Goal: Find specific page/section: Find specific page/section

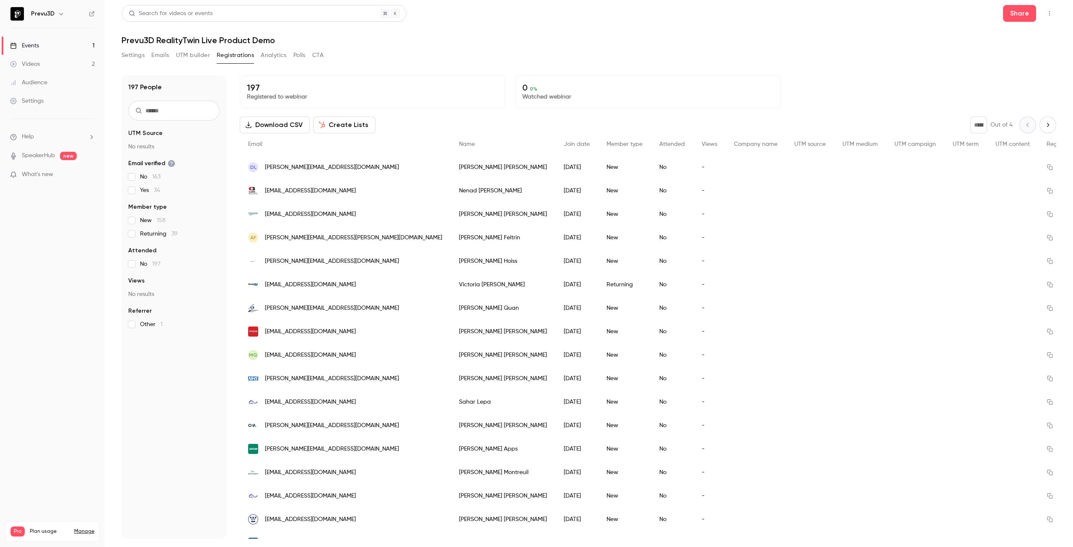
click at [193, 114] on input "text" at bounding box center [173, 111] width 91 height 20
paste input "**********"
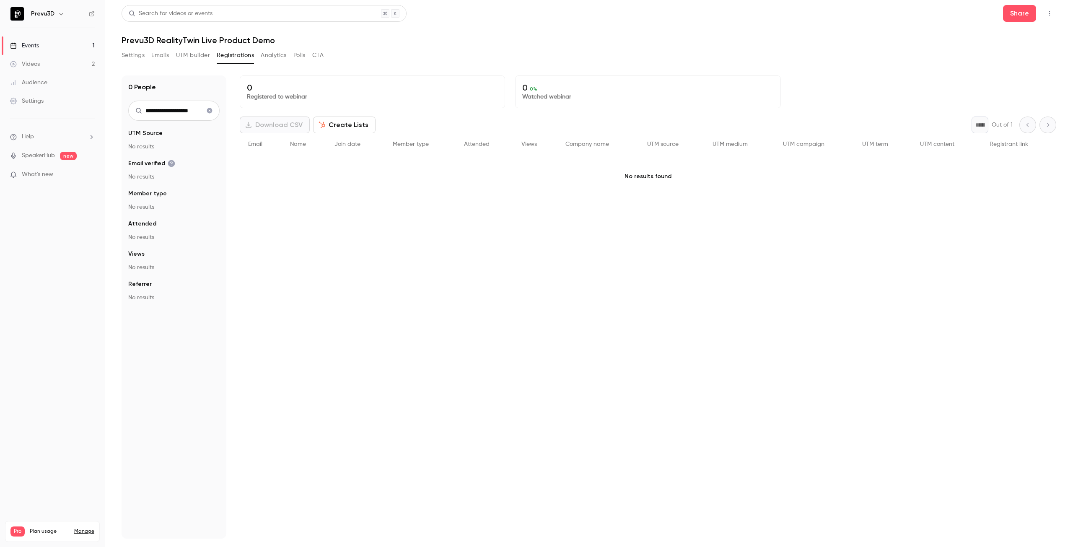
type input "**********"
click at [209, 109] on icon "Clear search" at bounding box center [209, 110] width 5 height 5
